Goal: Task Accomplishment & Management: Complete application form

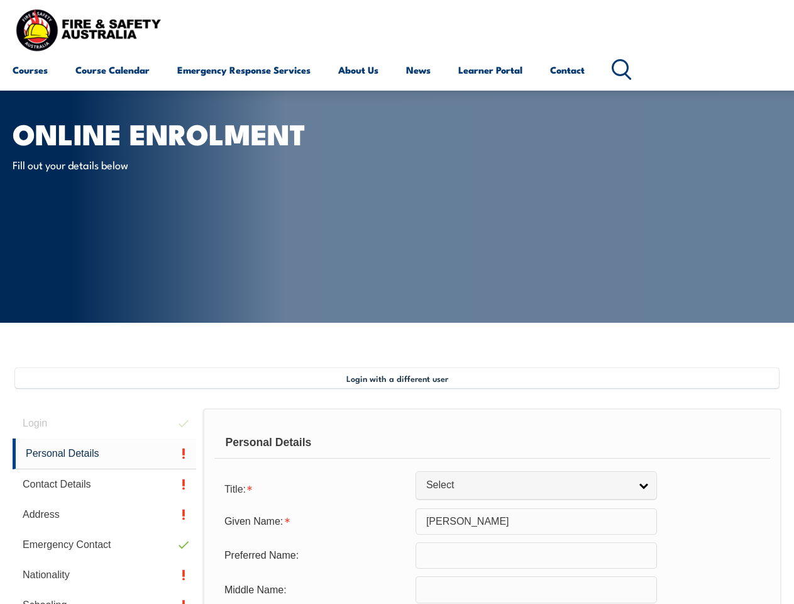
scroll to position [305, 0]
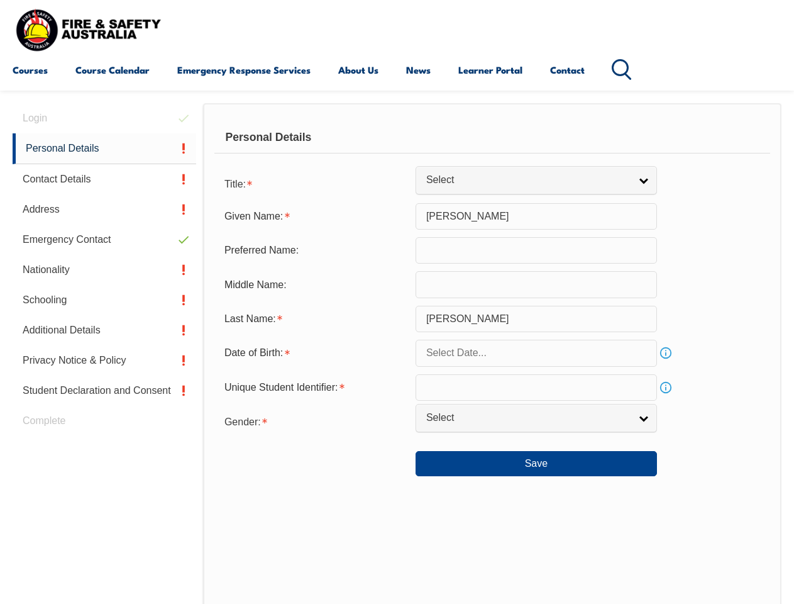
click at [397, 149] on div "Personal Details" at bounding box center [492, 137] width 556 height 31
click at [397, 353] on div "Date of Birth:" at bounding box center [314, 353] width 201 height 24
click at [104, 118] on div "Login Personal Details Contact Details Address Emergency Contact Nationality Sc…" at bounding box center [108, 429] width 191 height 653
click at [104, 148] on link "Personal Details" at bounding box center [105, 148] width 184 height 31
click at [104, 179] on link "Contact Details" at bounding box center [105, 179] width 184 height 30
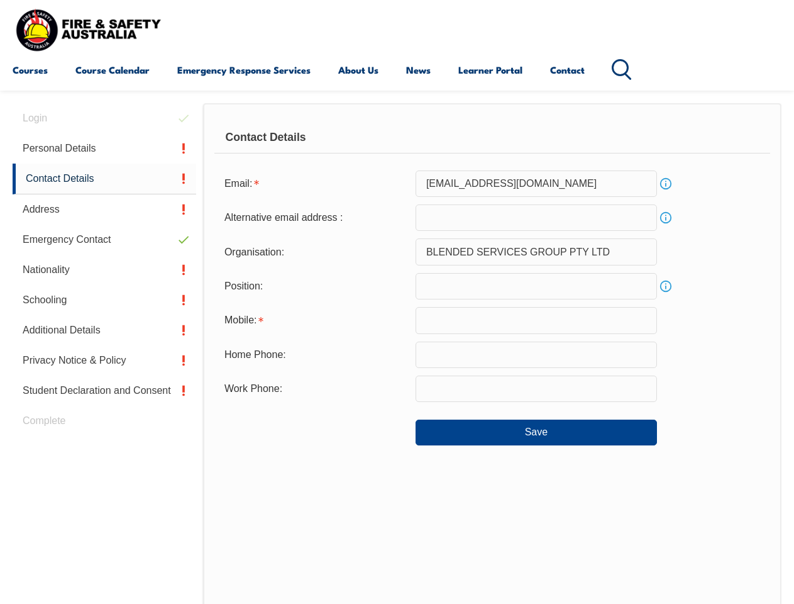
click at [104, 209] on link "Address" at bounding box center [105, 209] width 184 height 30
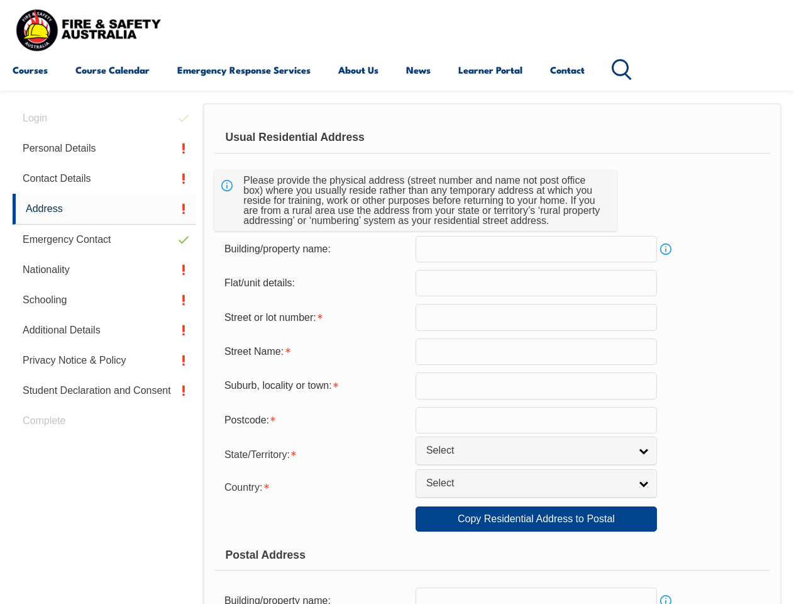
click at [104, 240] on link "Emergency Contact" at bounding box center [105, 240] width 184 height 30
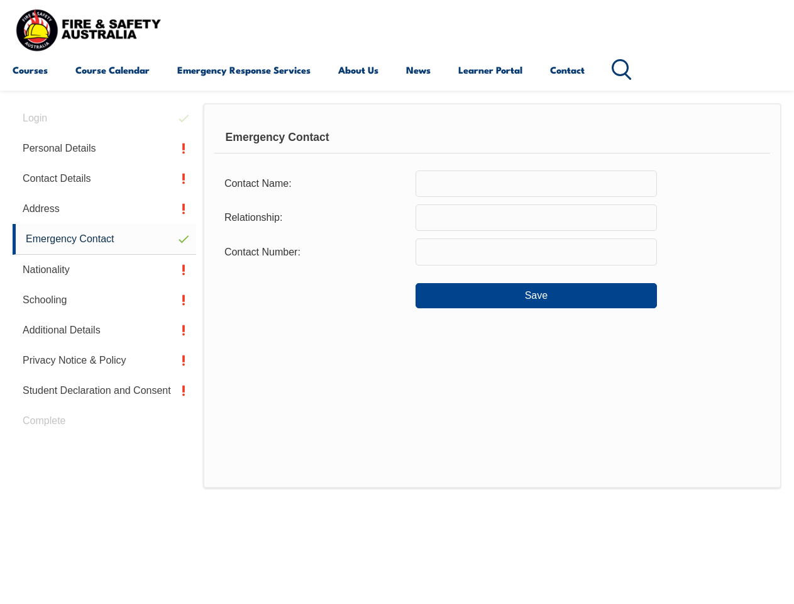
click at [104, 270] on link "Nationality" at bounding box center [105, 270] width 184 height 30
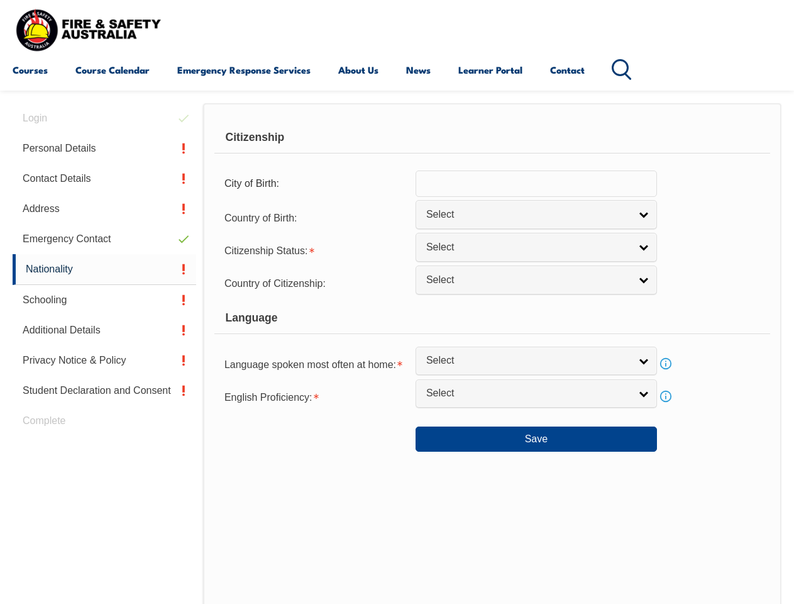
click at [104, 300] on link "Schooling" at bounding box center [105, 300] width 184 height 30
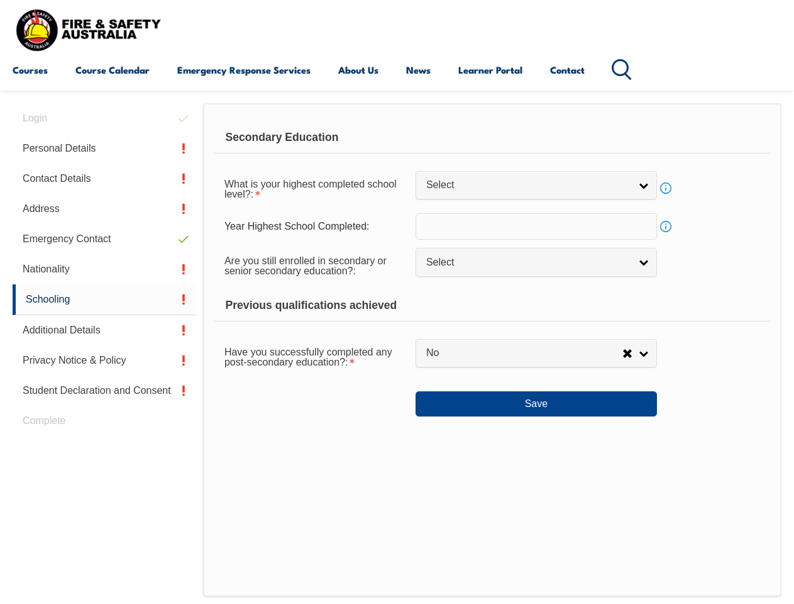
click at [104, 330] on link "Additional Details" at bounding box center [105, 330] width 184 height 30
